Goal: Information Seeking & Learning: Find specific fact

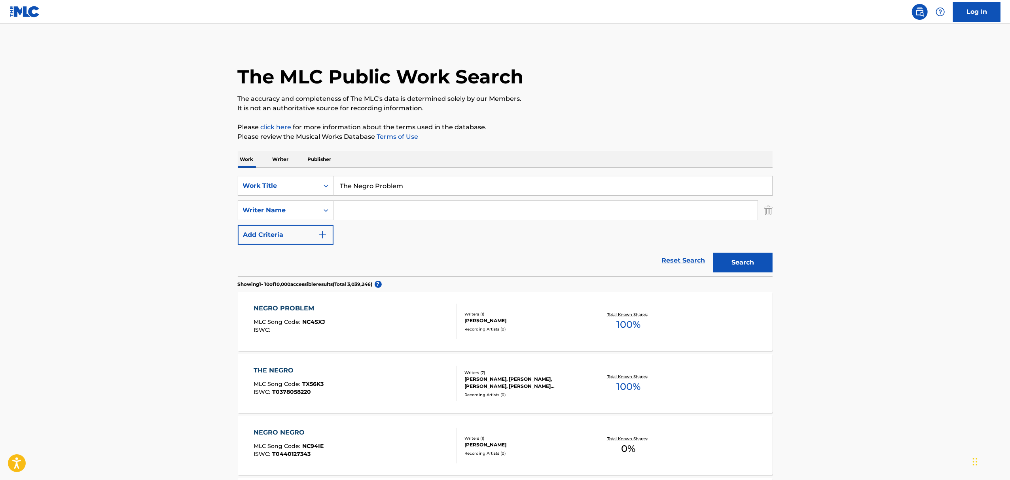
click at [426, 184] on input "The Negro Problem" at bounding box center [552, 185] width 439 height 19
click at [426, 183] on input "The Negro Problem" at bounding box center [552, 185] width 439 height 19
click at [425, 184] on input "The Negro Problem" at bounding box center [552, 185] width 439 height 19
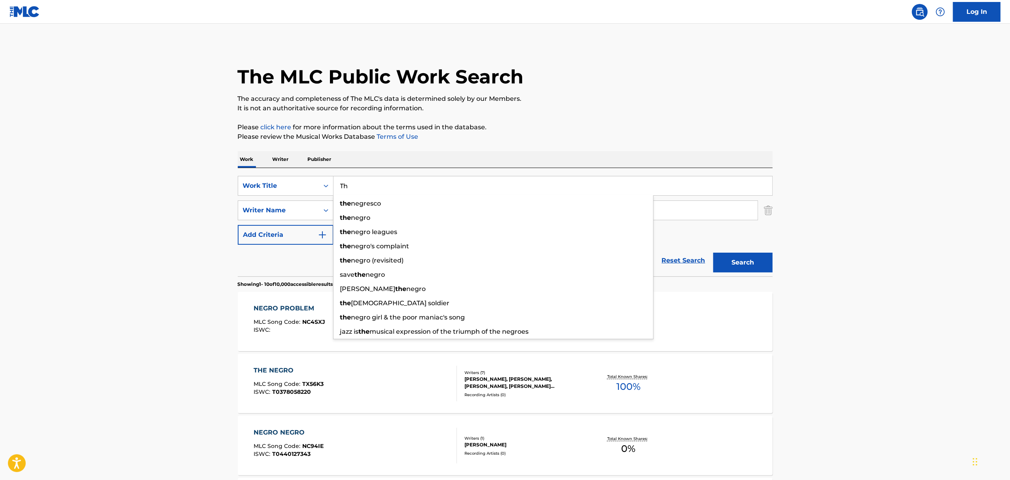
type input "T"
type input "Victory Lap"
drag, startPoint x: 151, startPoint y: 233, endPoint x: 122, endPoint y: 244, distance: 31.3
click at [151, 233] on main "The MLC Public Work Search The accuracy and completeness of The MLC's data is d…" at bounding box center [505, 489] width 1010 height 931
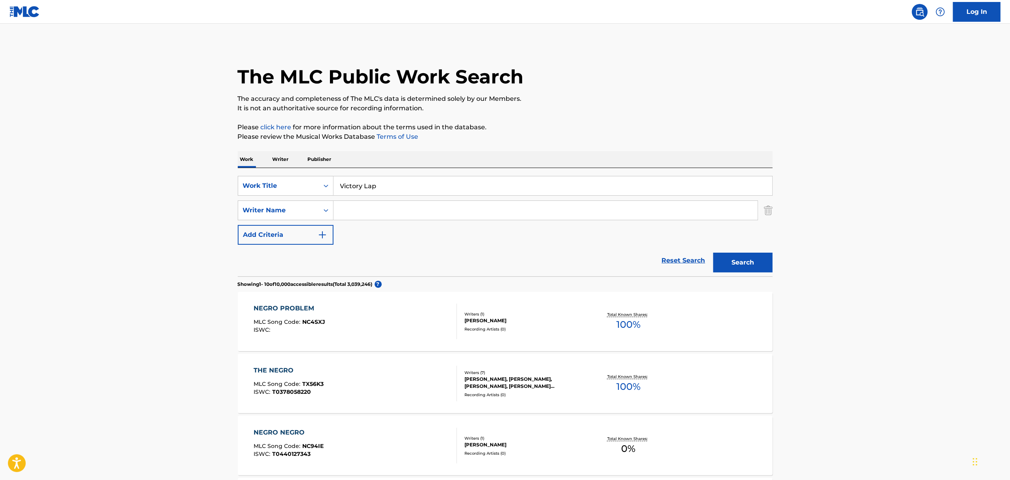
click at [342, 219] on input "Search Form" at bounding box center [545, 210] width 424 height 19
paste input "[PERSON_NAME]"
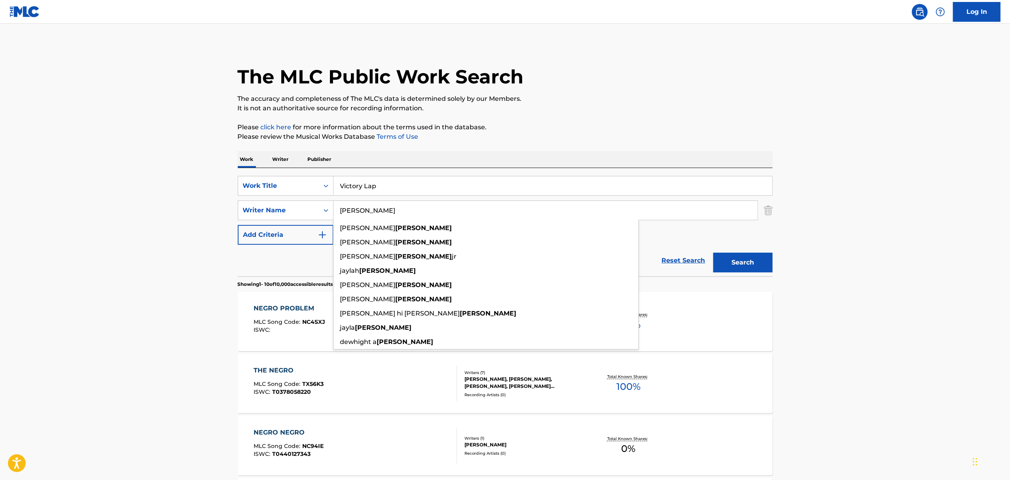
type input "[PERSON_NAME]"
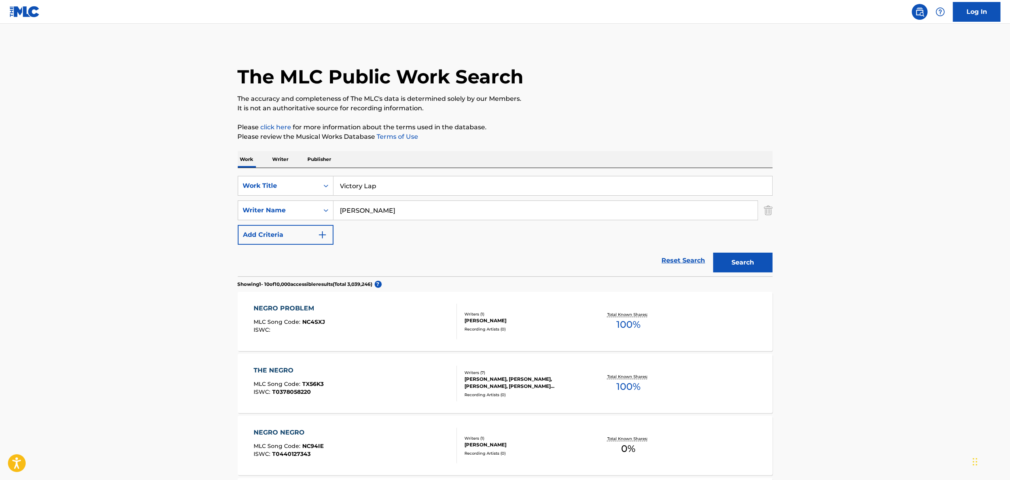
click at [765, 259] on button "Search" at bounding box center [742, 263] width 59 height 20
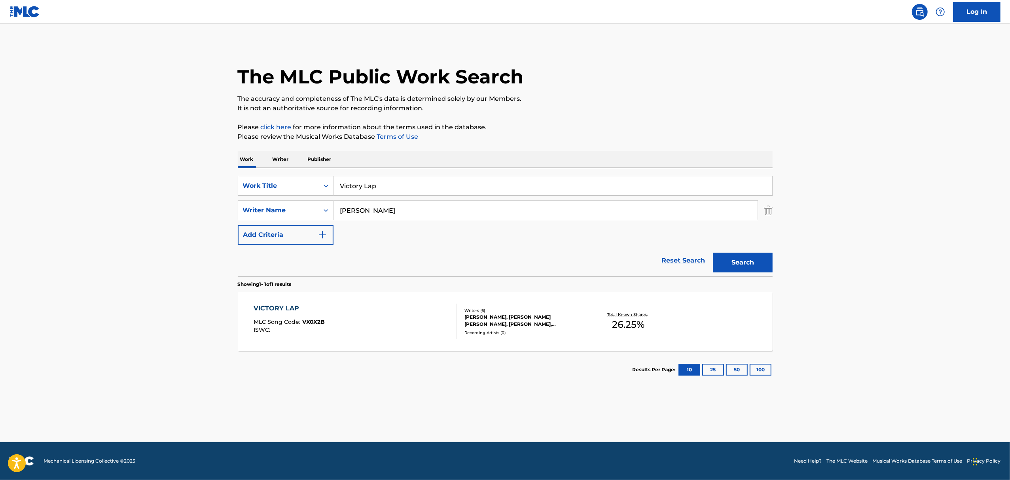
click at [573, 330] on div "Recording Artists ( 0 )" at bounding box center [523, 333] width 119 height 6
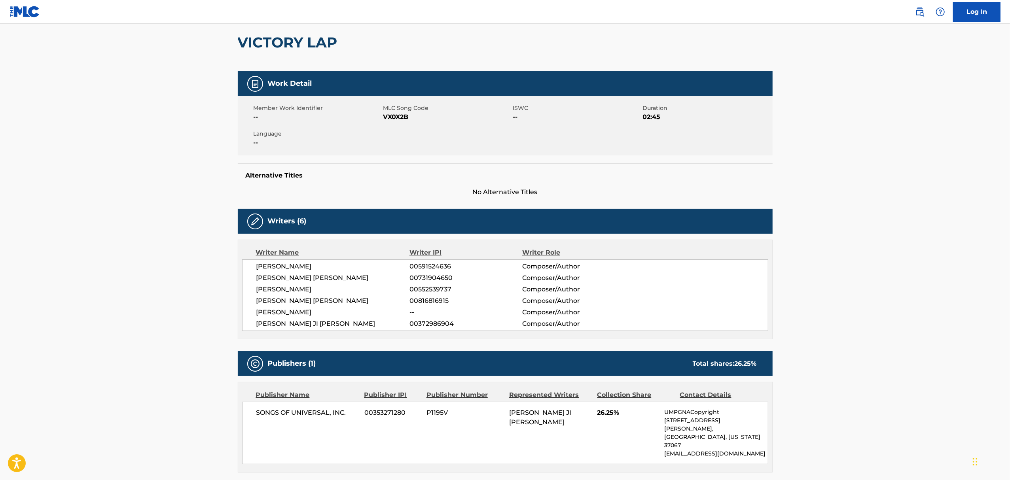
scroll to position [159, 0]
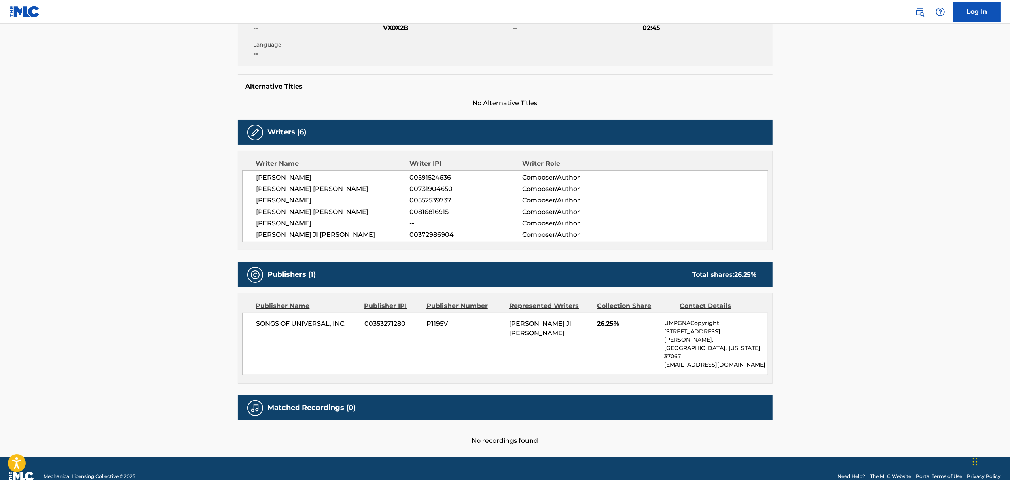
drag, startPoint x: 369, startPoint y: 187, endPoint x: 267, endPoint y: 189, distance: 102.5
click at [263, 189] on span "[PERSON_NAME] [PERSON_NAME]" at bounding box center [332, 188] width 153 height 9
drag, startPoint x: 267, startPoint y: 189, endPoint x: 343, endPoint y: 184, distance: 76.1
click at [339, 182] on div "[PERSON_NAME] 00591524636 Composer/Author [PERSON_NAME] [PERSON_NAME] 007319046…" at bounding box center [505, 207] width 526 height 72
drag, startPoint x: 368, startPoint y: 190, endPoint x: 263, endPoint y: 191, distance: 104.4
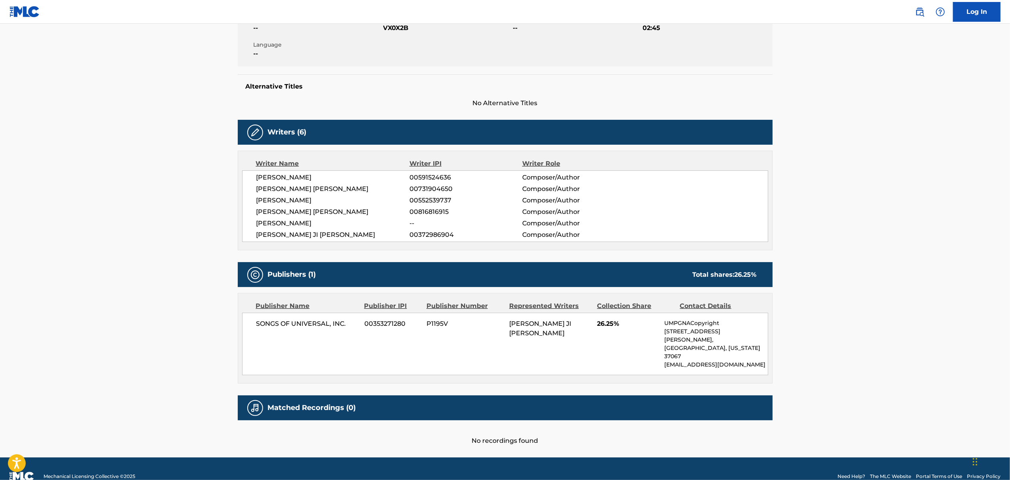
click at [260, 191] on span "[PERSON_NAME] [PERSON_NAME]" at bounding box center [332, 188] width 153 height 9
click at [262, 189] on span "[PERSON_NAME] [PERSON_NAME]" at bounding box center [332, 188] width 153 height 9
click at [262, 190] on span "[PERSON_NAME] [PERSON_NAME]" at bounding box center [332, 188] width 153 height 9
click at [261, 190] on span "[PERSON_NAME] [PERSON_NAME]" at bounding box center [332, 188] width 153 height 9
click at [372, 184] on span "[PERSON_NAME] [PERSON_NAME]" at bounding box center [332, 188] width 153 height 9
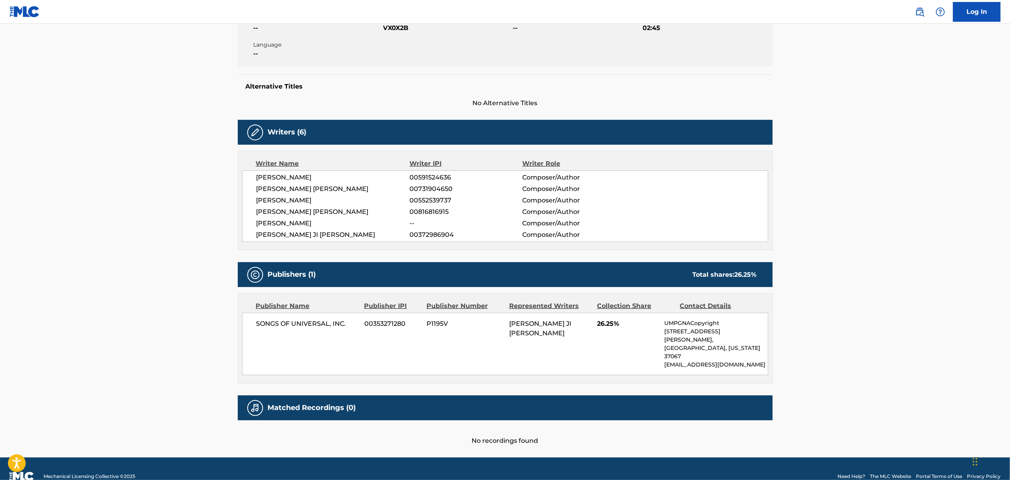
drag, startPoint x: 365, startPoint y: 185, endPoint x: 261, endPoint y: 184, distance: 103.7
click at [259, 184] on div "[PERSON_NAME] 00591524636 Composer/Author [PERSON_NAME] [PERSON_NAME] 007319046…" at bounding box center [505, 207] width 526 height 72
copy span "[PERSON_NAME] [PERSON_NAME]"
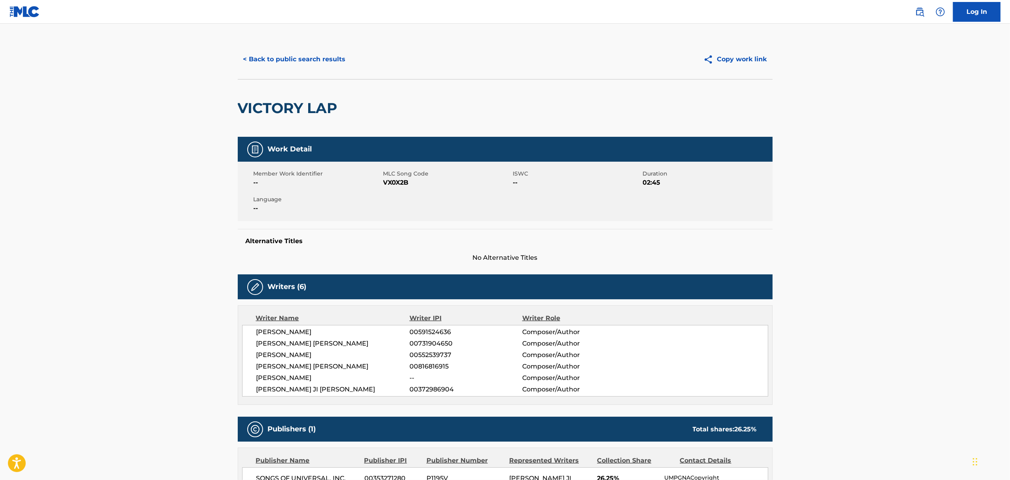
scroll to position [0, 0]
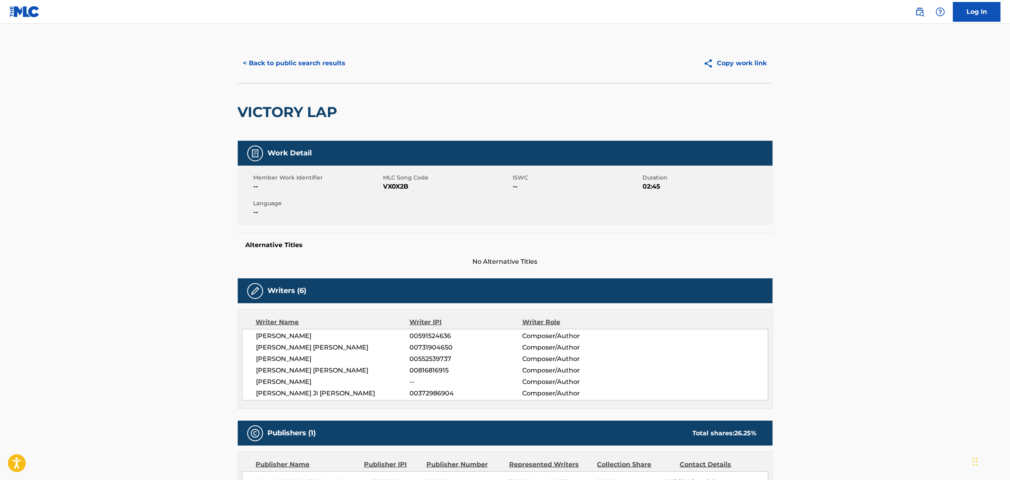
click at [252, 66] on button "< Back to public search results" at bounding box center [295, 63] width 114 height 20
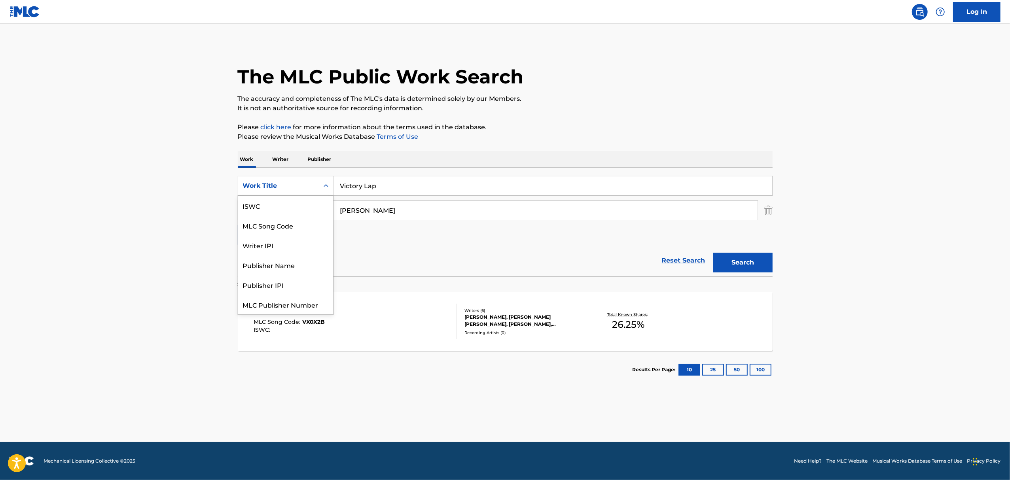
click at [306, 182] on div "Work Title" at bounding box center [278, 185] width 71 height 9
drag, startPoint x: 273, startPoint y: 225, endPoint x: 282, endPoint y: 220, distance: 10.5
click at [275, 223] on div "Writer IPI" at bounding box center [285, 226] width 95 height 20
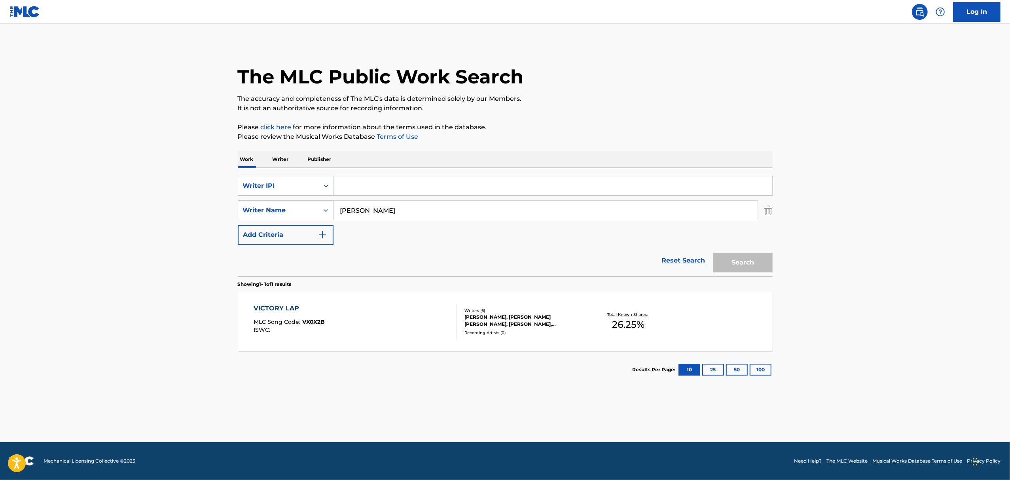
drag, startPoint x: 383, startPoint y: 207, endPoint x: 332, endPoint y: 208, distance: 50.6
click at [327, 208] on div "SearchWithCriteriad5a4b831-c729-4611-9070-c2d8e67c36b7 Writer Name [PERSON_NAME]" at bounding box center [505, 211] width 535 height 20
click at [371, 216] on input "Search Form" at bounding box center [545, 210] width 424 height 19
paste input "[PERSON_NAME] [PERSON_NAME]"
type input "[PERSON_NAME] [PERSON_NAME]"
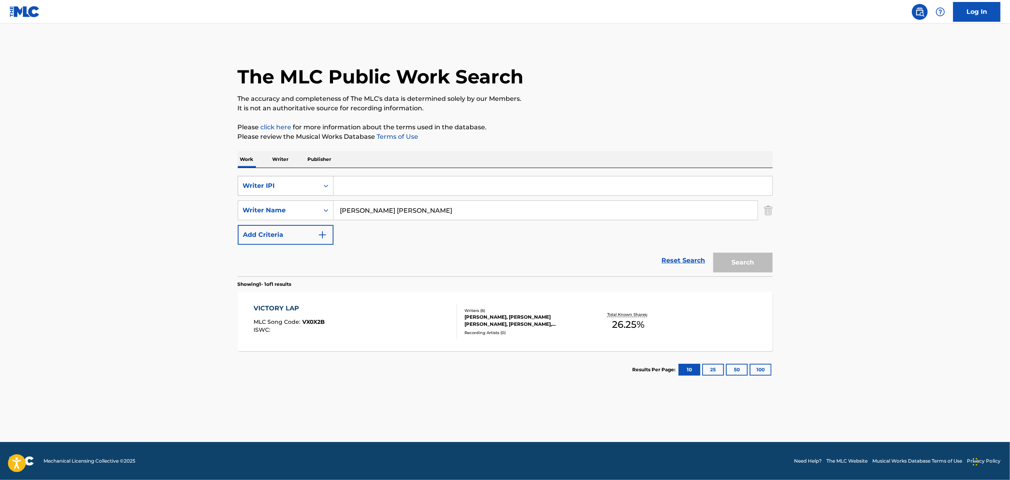
click at [324, 182] on icon "Search Form" at bounding box center [326, 186] width 8 height 8
drag, startPoint x: 264, startPoint y: 210, endPoint x: 282, endPoint y: 210, distance: 18.2
click at [265, 207] on div "Work Title" at bounding box center [285, 206] width 95 height 20
click at [393, 183] on input "Search Form" at bounding box center [552, 185] width 439 height 19
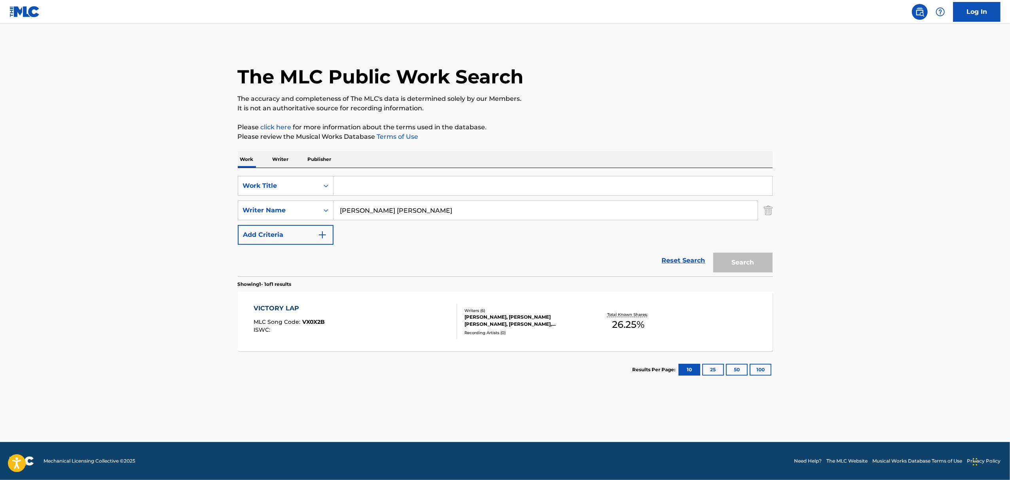
paste input "21 Years"
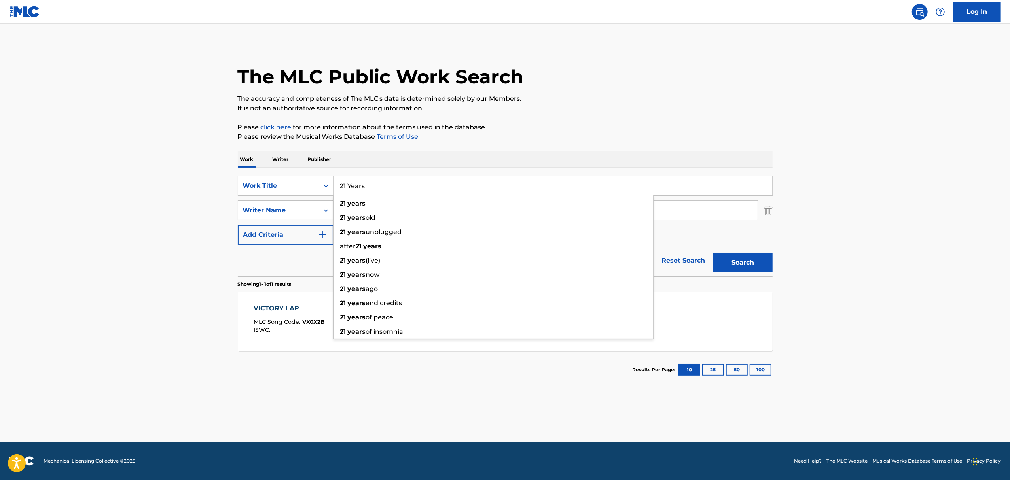
click at [713, 253] on button "Search" at bounding box center [742, 263] width 59 height 20
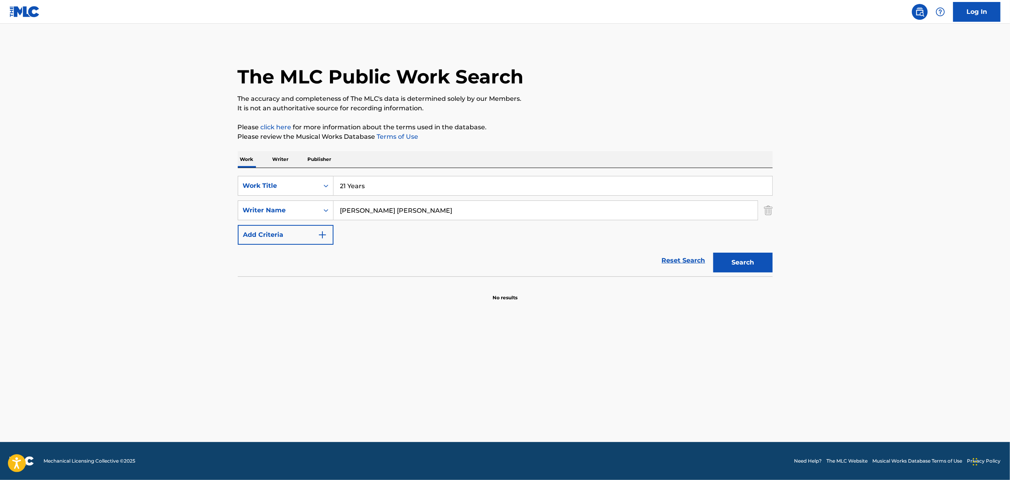
click at [379, 187] on input "21 Years" at bounding box center [552, 185] width 439 height 19
click at [378, 187] on input "21 Years" at bounding box center [552, 185] width 439 height 19
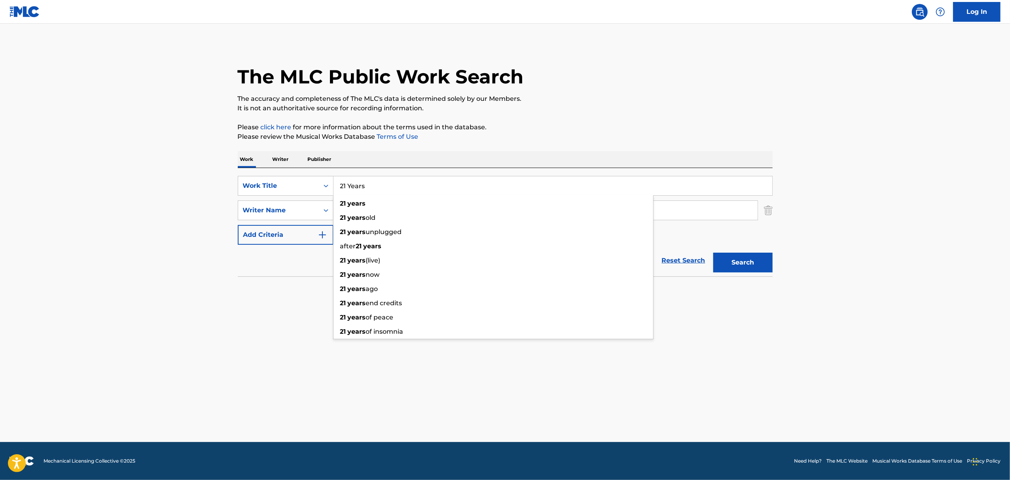
click at [377, 187] on input "21 Years" at bounding box center [552, 185] width 439 height 19
paste input "[GEOGRAPHIC_DATA]"
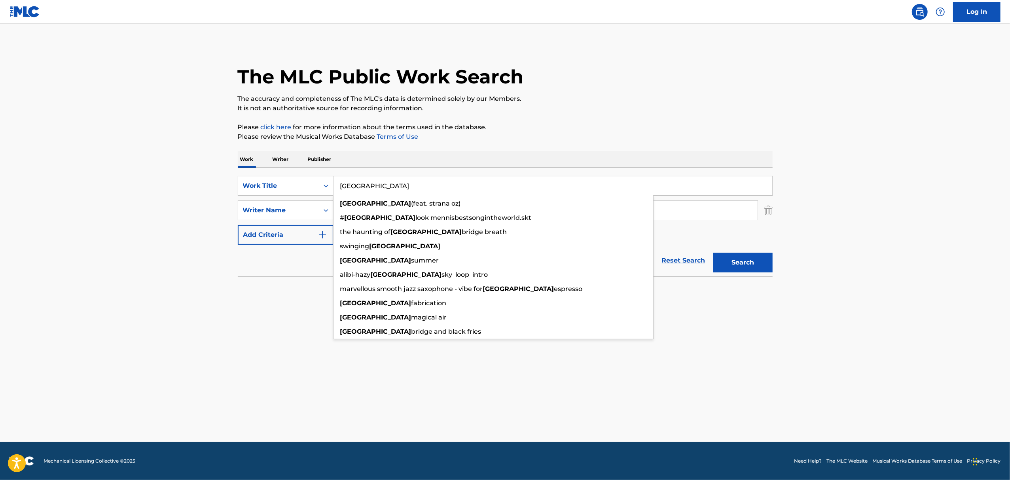
type input "[GEOGRAPHIC_DATA]"
click at [713, 253] on button "Search" at bounding box center [742, 263] width 59 height 20
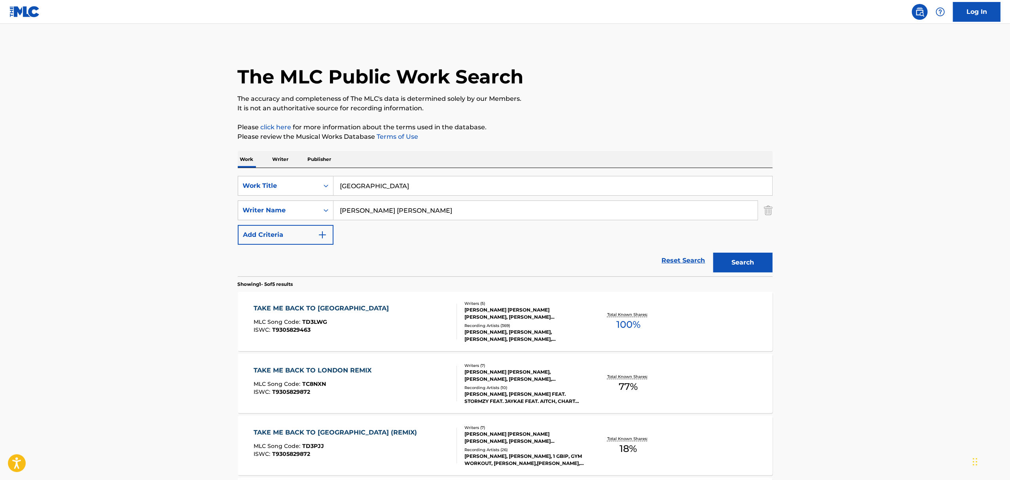
scroll to position [53, 0]
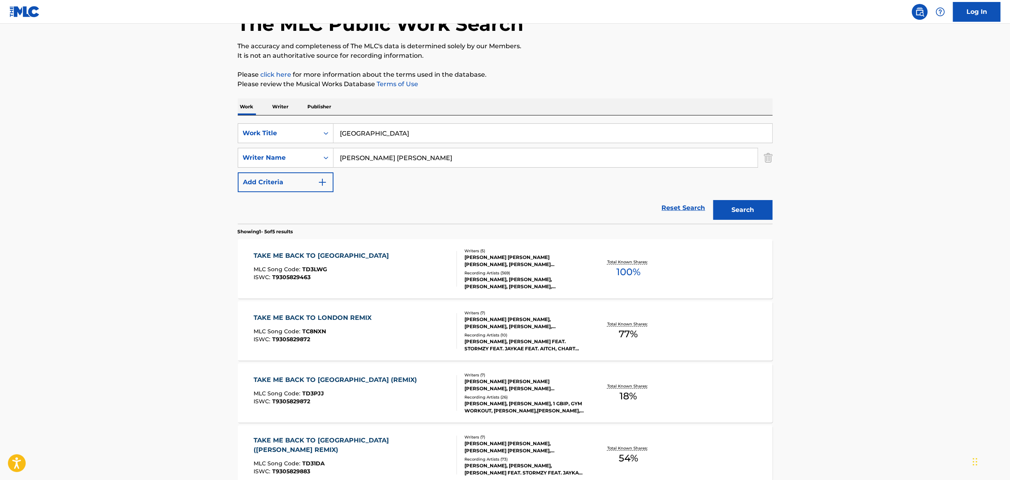
click at [406, 263] on div "TAKE ME BACK TO LONDON MLC Song Code : TD3LWG ISWC : T9305829463" at bounding box center [355, 269] width 203 height 36
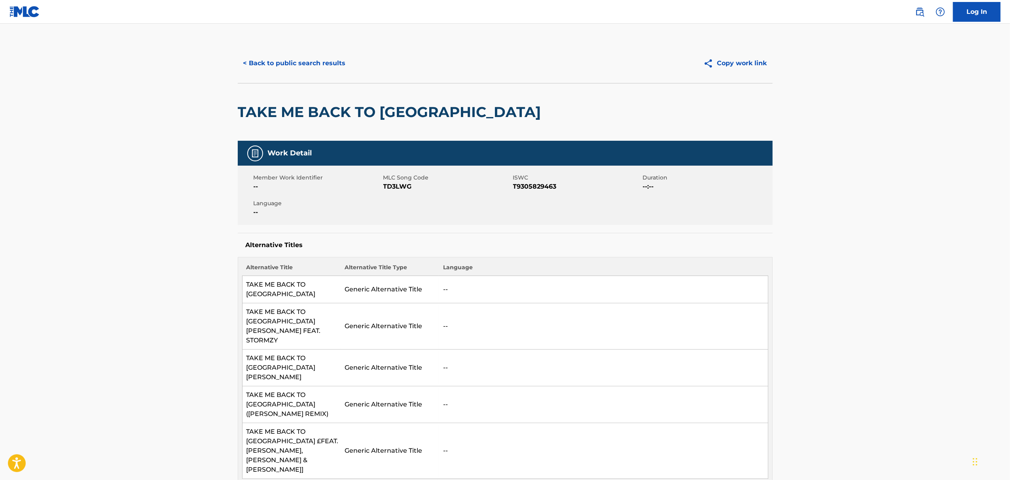
click at [273, 67] on button "< Back to public search results" at bounding box center [295, 63] width 114 height 20
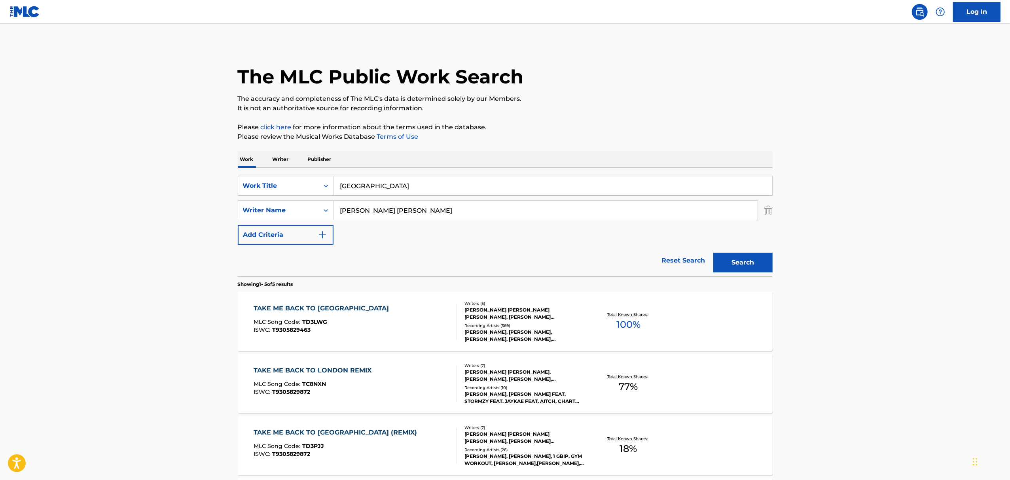
click at [369, 190] on input "[GEOGRAPHIC_DATA]" at bounding box center [552, 185] width 439 height 19
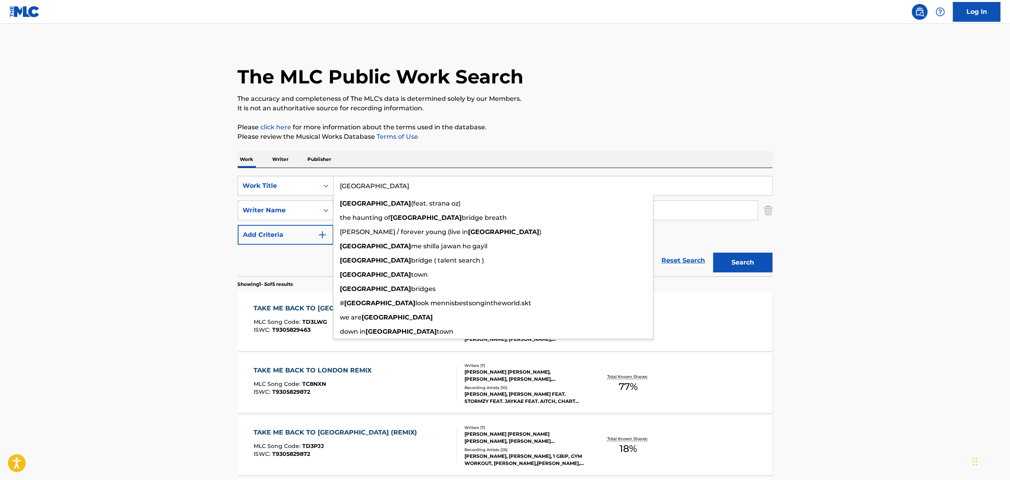
paste input "Hotbox"
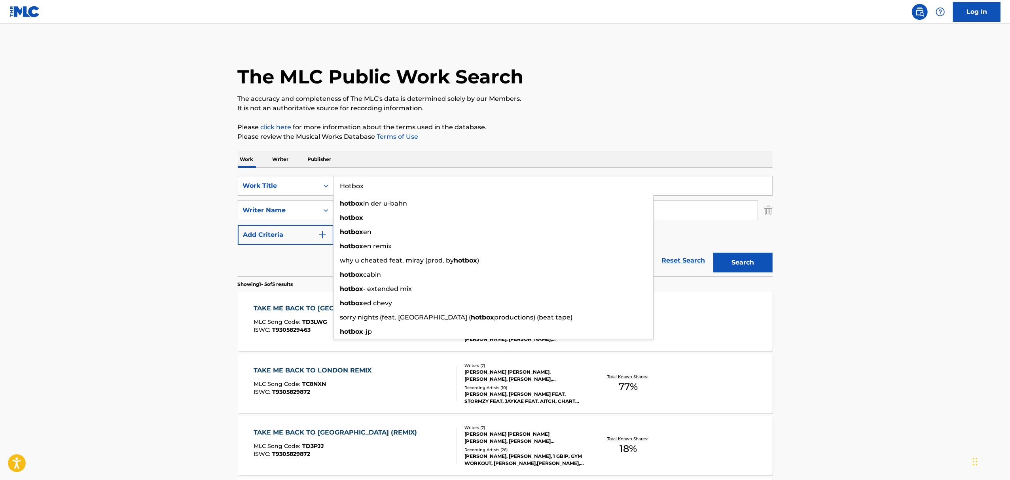
type input "Hotbox"
click at [161, 190] on main "The MLC Public Work Search The accuracy and completeness of The MLC's data is d…" at bounding box center [505, 332] width 1010 height 617
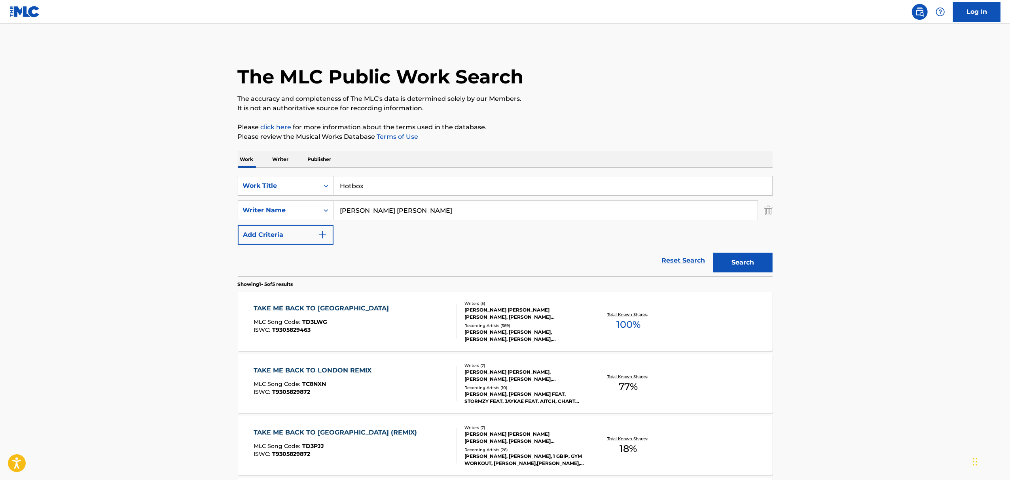
click at [476, 208] on input "[PERSON_NAME] [PERSON_NAME]" at bounding box center [545, 210] width 424 height 19
paste input "[PERSON_NAME],"
click at [713, 253] on button "Search" at bounding box center [742, 263] width 59 height 20
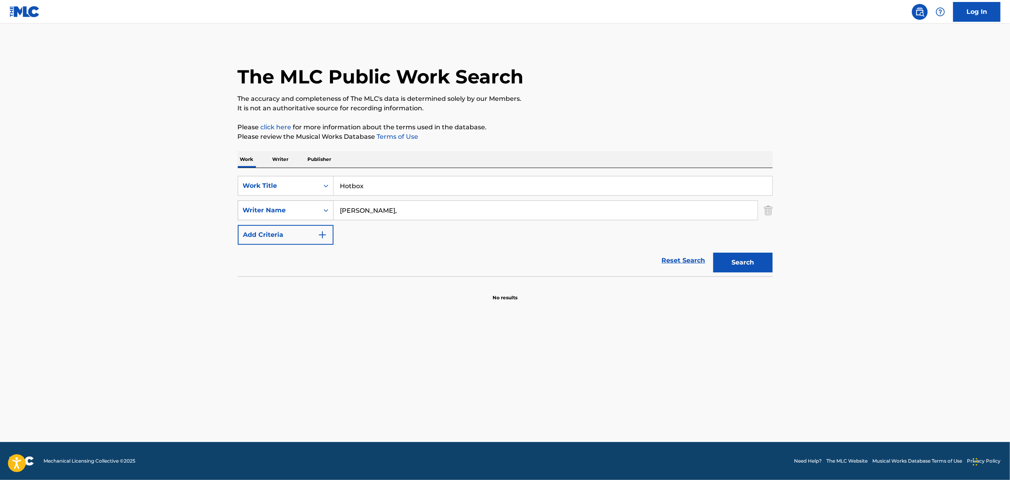
drag, startPoint x: 413, startPoint y: 213, endPoint x: 288, endPoint y: 214, distance: 125.0
click at [288, 214] on div "SearchWithCriteriad5a4b831-c729-4611-9070-c2d8e67c36b7 Writer Name [PERSON_NAME…" at bounding box center [505, 211] width 535 height 20
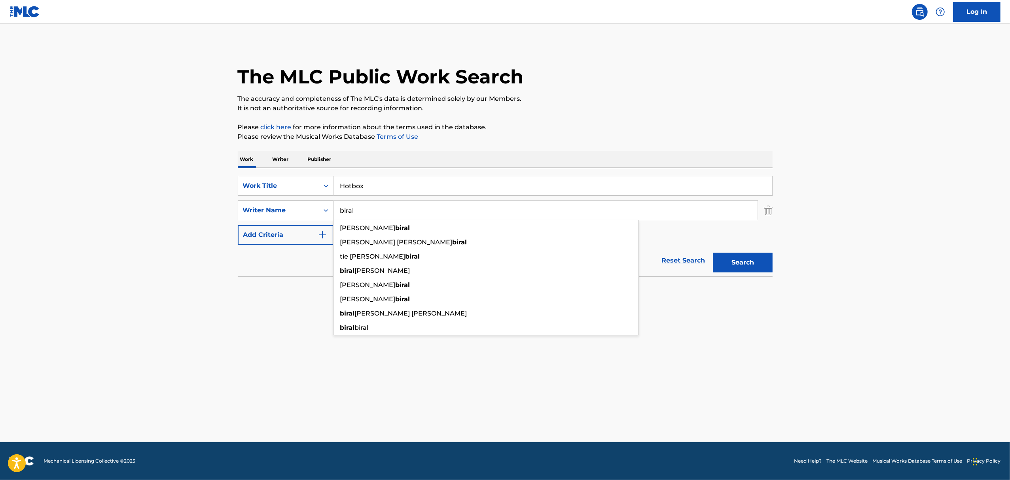
type input "biral"
click at [713, 253] on button "Search" at bounding box center [742, 263] width 59 height 20
